Goal: Task Accomplishment & Management: Manage account settings

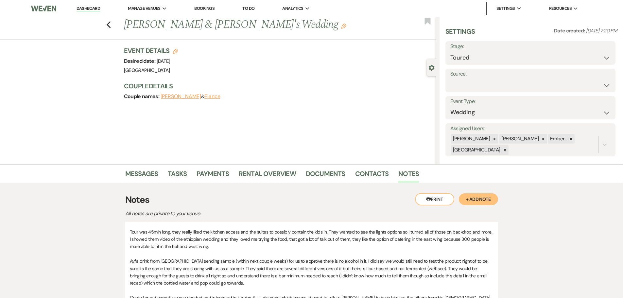
select select "5"
click at [97, 7] on link "Dashboard" at bounding box center [88, 9] width 24 height 6
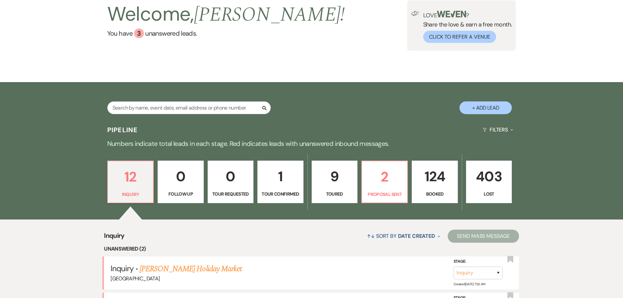
scroll to position [98, 0]
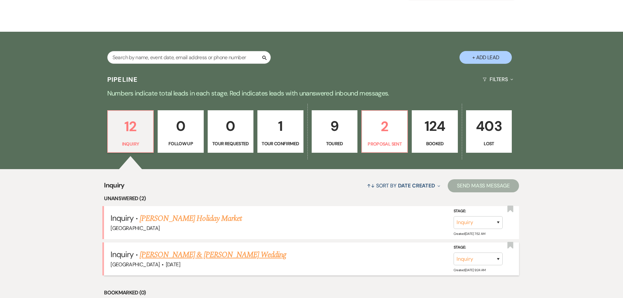
click at [185, 255] on link "[PERSON_NAME] & [PERSON_NAME] Wedding" at bounding box center [213, 255] width 146 height 12
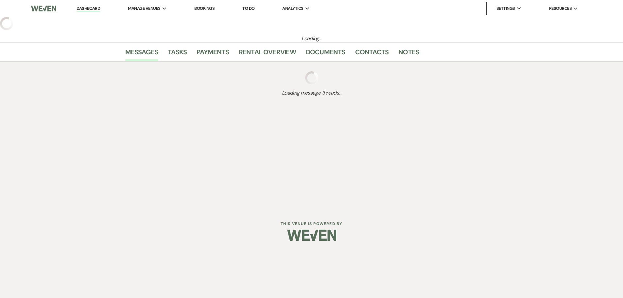
select select "5"
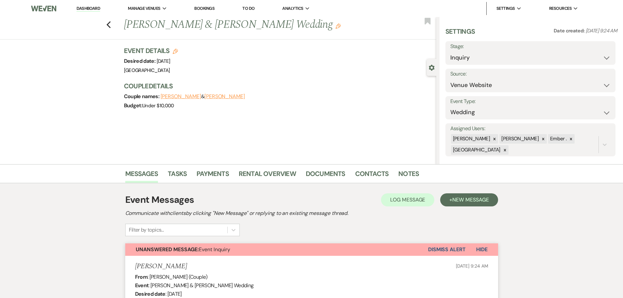
click at [444, 250] on button "Dismiss Alert" at bounding box center [447, 249] width 38 height 12
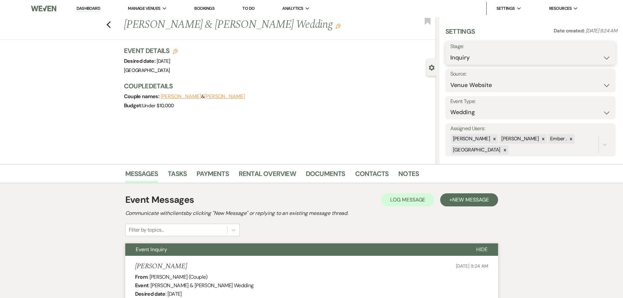
click at [505, 55] on select "Inquiry Follow Up Tour Requested Tour Confirmed Toured Proposal Sent Booked Lost" at bounding box center [530, 57] width 160 height 13
select select "8"
click at [450, 51] on select "Inquiry Follow Up Tour Requested Tour Confirmed Toured Proposal Sent Booked Lost" at bounding box center [530, 57] width 160 height 13
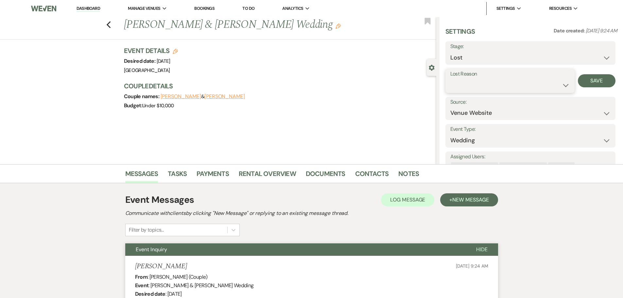
click at [476, 80] on select "Booked Elsewhere Budget Date Unavailable No Response Not a Good Match Capacity …" at bounding box center [509, 85] width 119 height 13
select select "6"
click at [450, 79] on select "Booked Elsewhere Budget Date Unavailable No Response Not a Good Match Capacity …" at bounding box center [509, 85] width 119 height 13
click at [599, 75] on button "Save" at bounding box center [597, 80] width 38 height 13
click at [111, 25] on icon "Previous" at bounding box center [108, 25] width 5 height 8
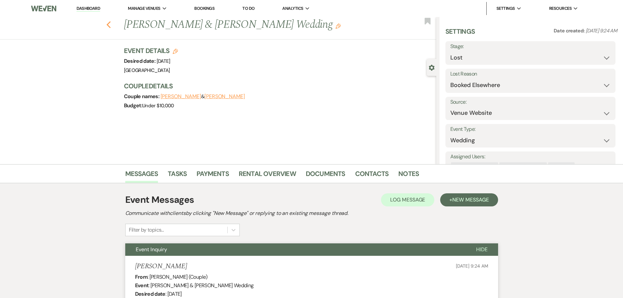
select select "8"
select select "6"
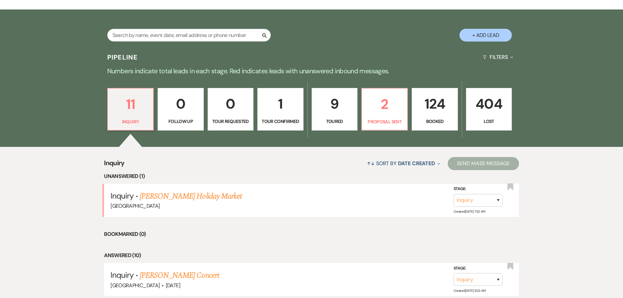
scroll to position [131, 0]
